Goal: Task Accomplishment & Management: Manage account settings

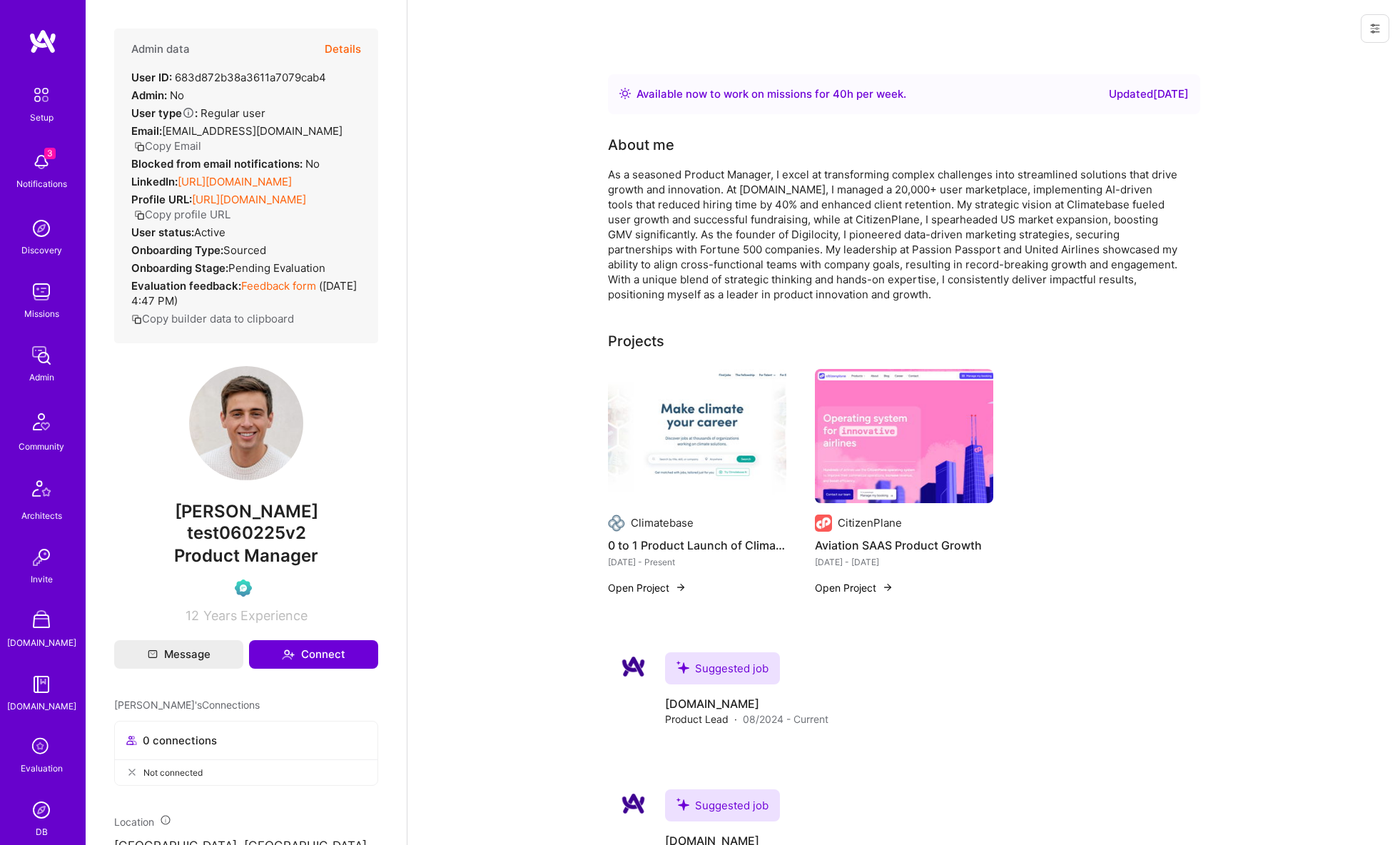
click at [1374, 28] on icon at bounding box center [1375, 29] width 9 height 2
drag, startPoint x: 1342, startPoint y: 53, endPoint x: 1325, endPoint y: 52, distance: 17.0
click at [1341, 53] on button "Login as Eliot" at bounding box center [1314, 60] width 151 height 36
